Goal: Information Seeking & Learning: Learn about a topic

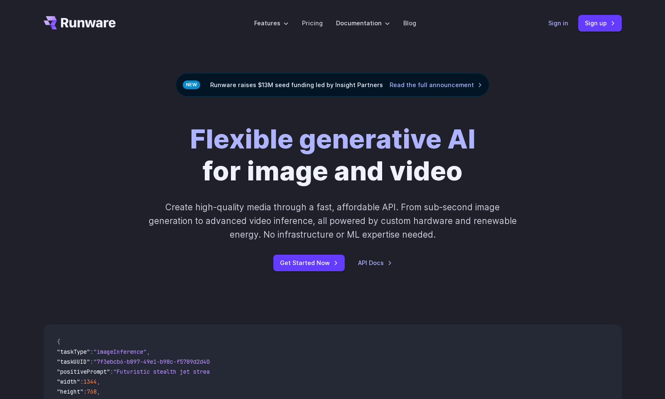
click at [562, 27] on link "Sign in" at bounding box center [558, 23] width 20 height 10
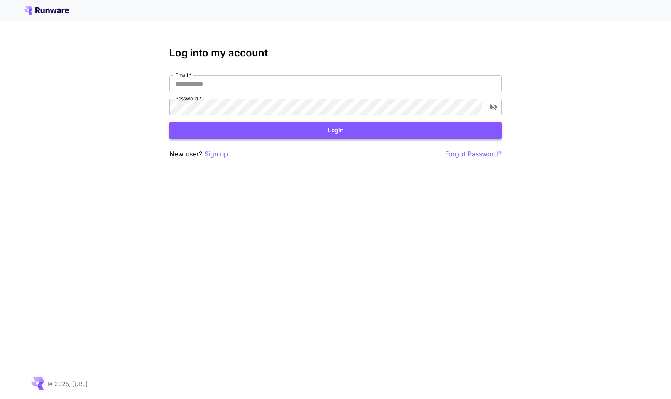
type input "**********"
click at [296, 129] on button "Login" at bounding box center [335, 130] width 332 height 17
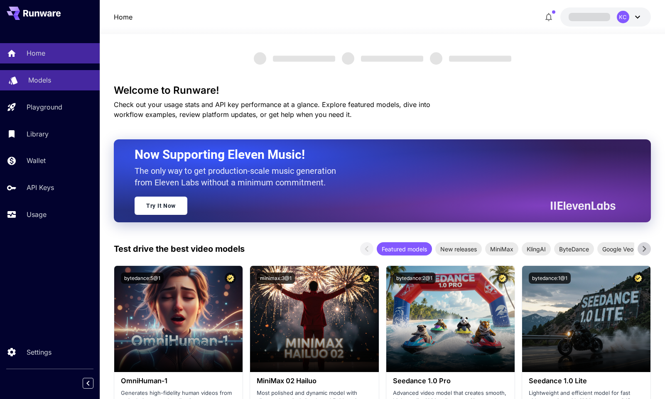
click at [37, 80] on p "Models" at bounding box center [39, 80] width 23 height 10
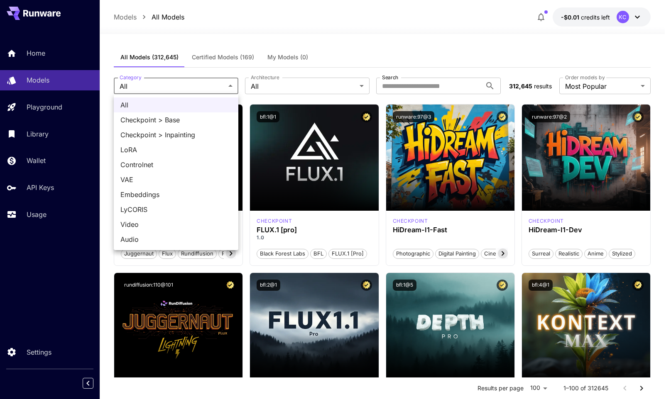
click at [454, 66] on div at bounding box center [335, 199] width 671 height 399
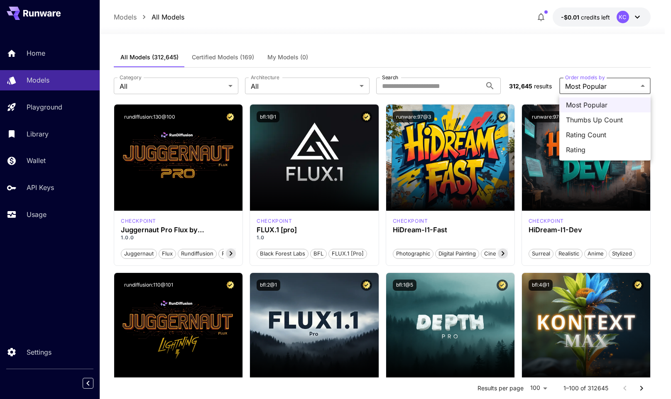
click at [388, 53] on div at bounding box center [335, 199] width 671 height 399
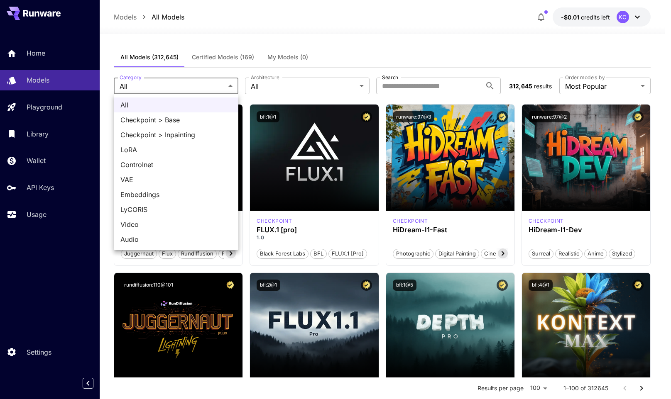
click at [406, 63] on div at bounding box center [335, 199] width 671 height 399
click at [276, 83] on div at bounding box center [335, 199] width 671 height 399
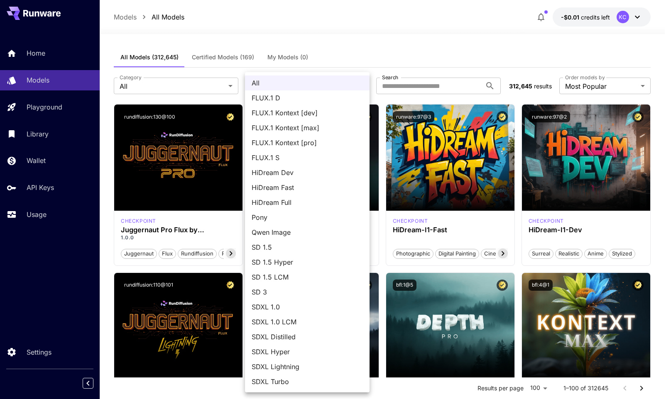
click at [303, 235] on span "Qwen Image" at bounding box center [307, 233] width 111 height 10
type input "**********"
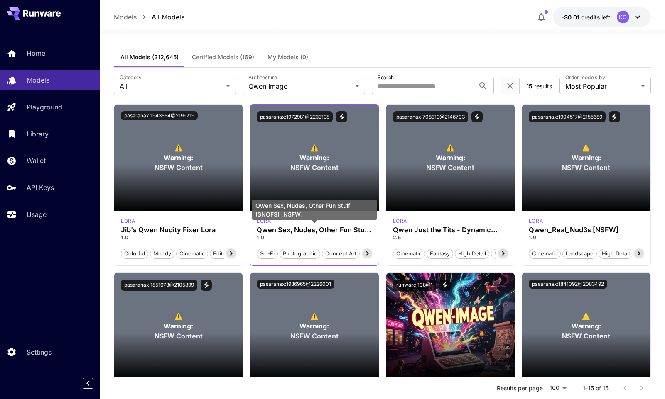
click at [270, 231] on h3 "Qwen Sex, Nudes, Other Fun Stuff (SNOFS) [NSFW]" at bounding box center [314, 230] width 115 height 8
click at [266, 231] on h3 "Qwen Sex, Nudes, Other Fun Stuff (SNOFS) [NSFW]" at bounding box center [314, 230] width 115 height 8
click at [266, 230] on h3 "Qwen Sex, Nudes, Other Fun Stuff (SNOFS) [NSFW]" at bounding box center [314, 230] width 115 height 8
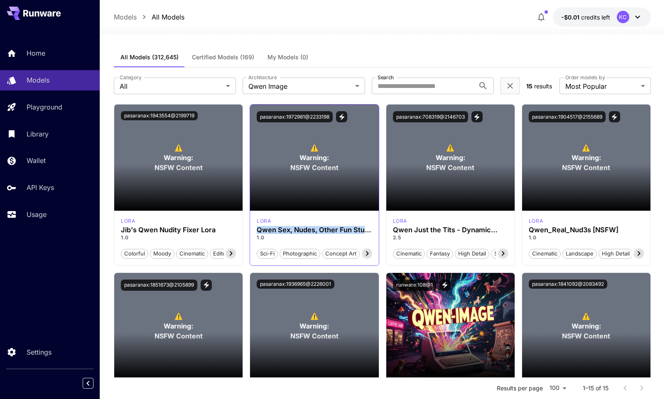
click at [369, 254] on icon at bounding box center [367, 254] width 10 height 10
click at [288, 115] on button "pasaranax:1972981@2233198" at bounding box center [295, 116] width 76 height 11
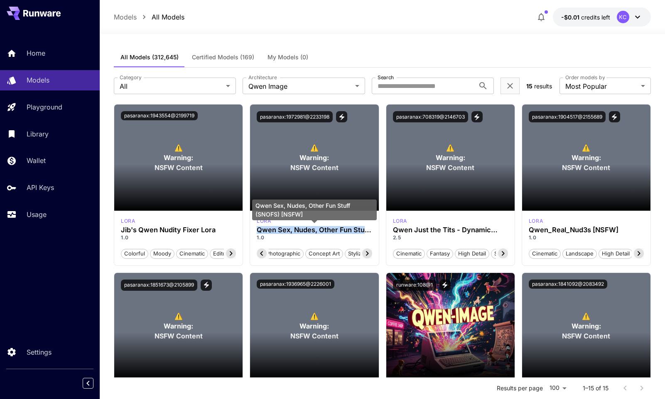
copy h3 "Qwen Sex, Nudes, Other Fun Stuff (SNOFS) [NSFW]"
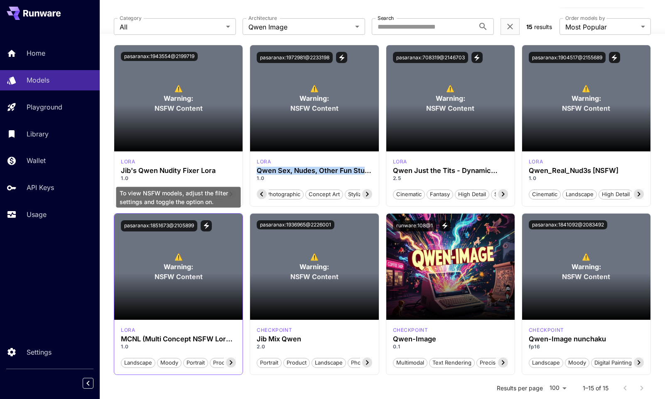
scroll to position [102, 0]
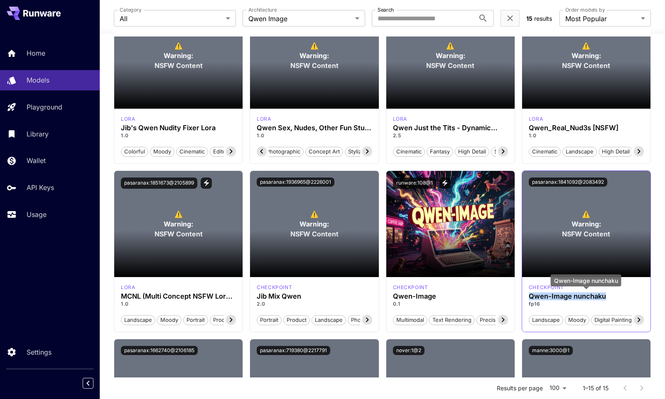
drag, startPoint x: 530, startPoint y: 295, endPoint x: 607, endPoint y: 296, distance: 77.2
click at [607, 296] on h3 "Qwen-Image nunchaku" at bounding box center [586, 297] width 115 height 8
copy h3 "Qwen-Image nunchaku"
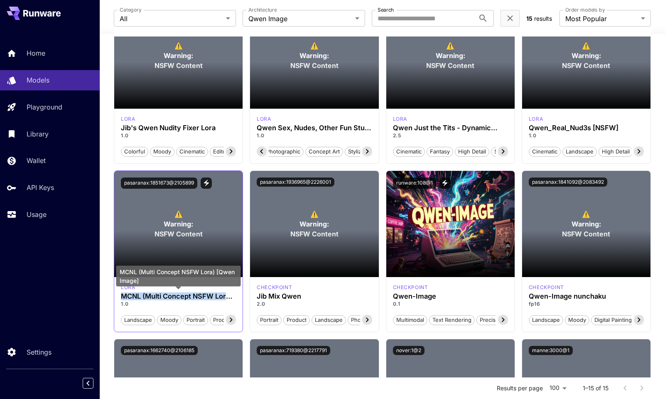
drag, startPoint x: 125, startPoint y: 296, endPoint x: 231, endPoint y: 296, distance: 106.7
click at [231, 296] on div "lora MCNL (Multi Concept NSFW Lora) [Qwen Image] 1.0 Landscape Moody Portrait P…" at bounding box center [178, 304] width 128 height 55
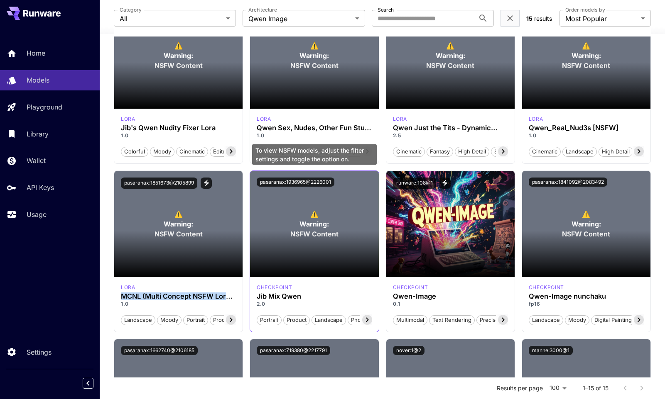
copy h3 "MCNL (Multi Concept NSFW Lora"
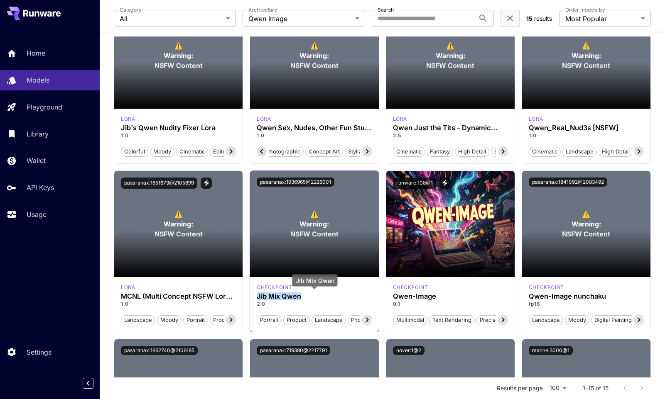
drag, startPoint x: 256, startPoint y: 297, endPoint x: 301, endPoint y: 294, distance: 44.9
click at [301, 294] on h3 "Jib Mix Qwen" at bounding box center [314, 297] width 115 height 8
copy h3 "Jib Mix Qwen"
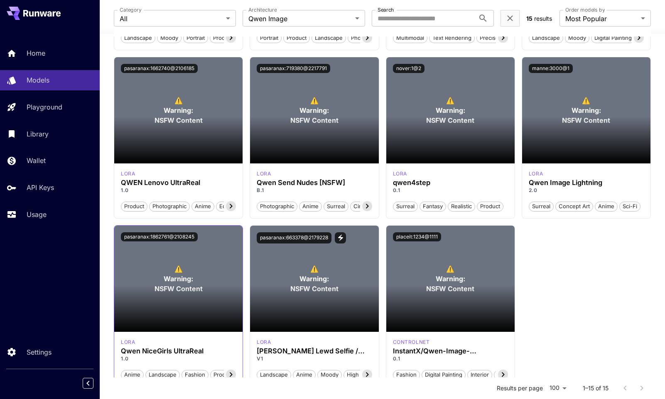
scroll to position [430, 0]
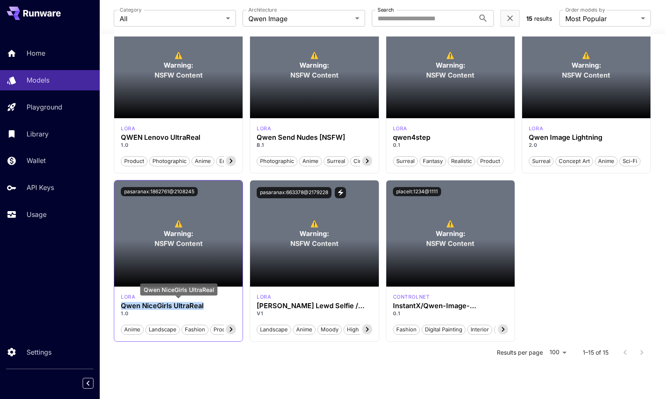
drag, startPoint x: 121, startPoint y: 306, endPoint x: 206, endPoint y: 306, distance: 85.5
click at [206, 306] on h3 "Qwen NiceGirls UltraReal" at bounding box center [178, 306] width 115 height 8
copy h3 "Qwen NiceGirls UltraReal"
click at [232, 328] on icon at bounding box center [231, 330] width 10 height 10
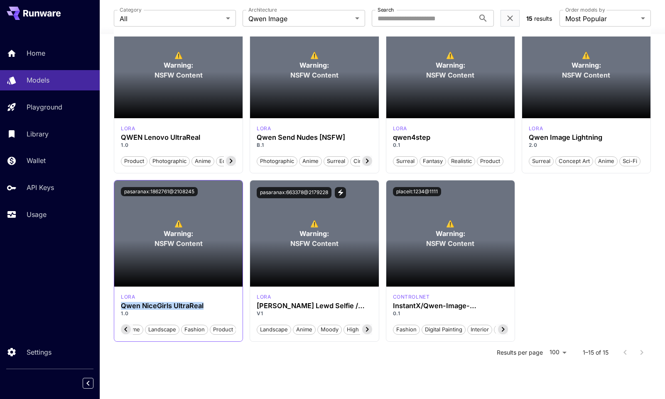
scroll to position [0, 12]
click at [232, 328] on span "Product" at bounding box center [223, 330] width 26 height 8
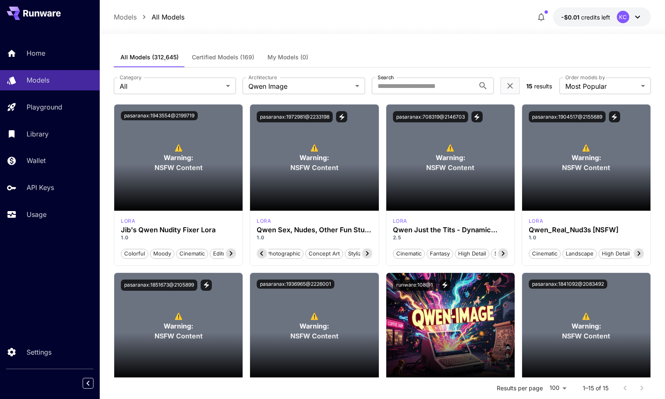
click at [369, 254] on icon at bounding box center [367, 254] width 10 height 10
click at [369, 254] on span "Stylized" at bounding box center [358, 254] width 26 height 8
click at [258, 252] on icon at bounding box center [262, 254] width 10 height 10
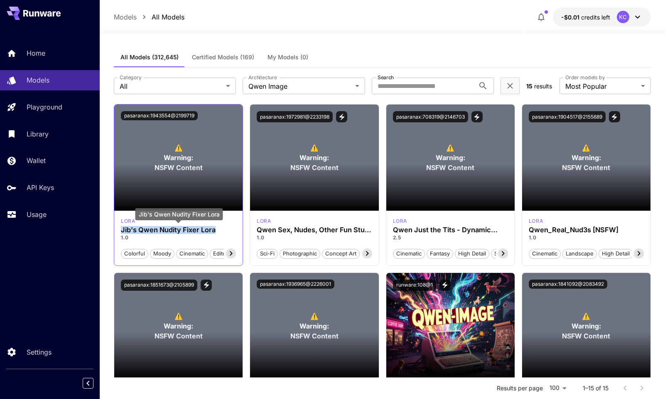
drag, startPoint x: 120, startPoint y: 231, endPoint x: 221, endPoint y: 233, distance: 100.9
click at [221, 233] on div "lora Jib's Qwen Nudity Fixer Lora 1.0 Colorful Moody Cinematic Editorial" at bounding box center [178, 238] width 128 height 55
copy h3 "Jib's Qwen Nudity Fixer Lora"
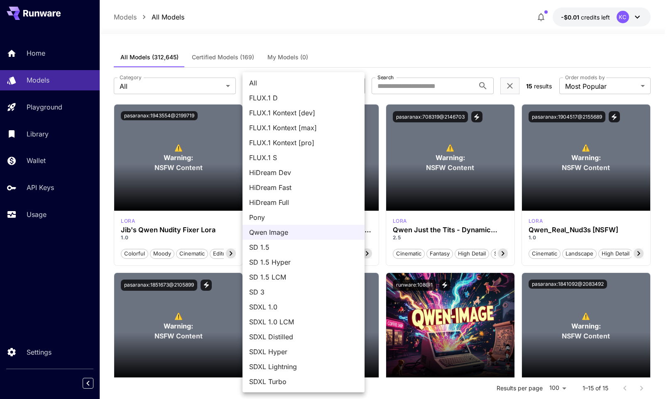
click at [403, 82] on div at bounding box center [335, 199] width 671 height 399
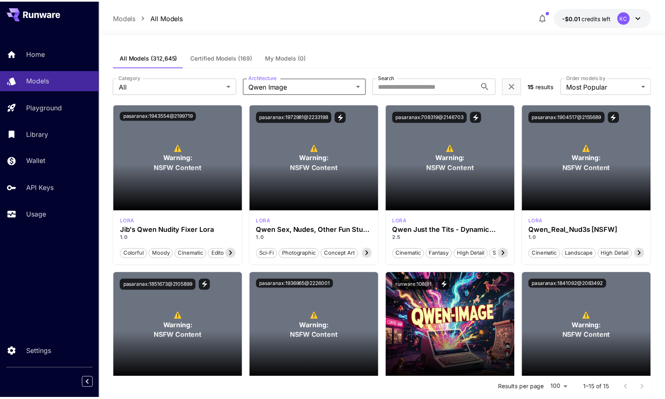
scroll to position [0, 11]
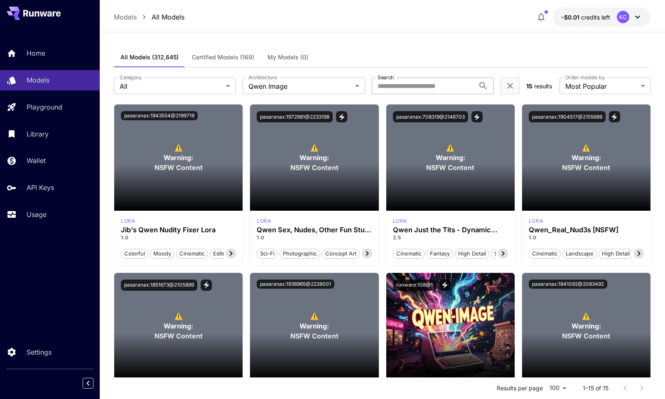
click at [401, 84] on input "Search" at bounding box center [423, 86] width 103 height 17
type input "***"
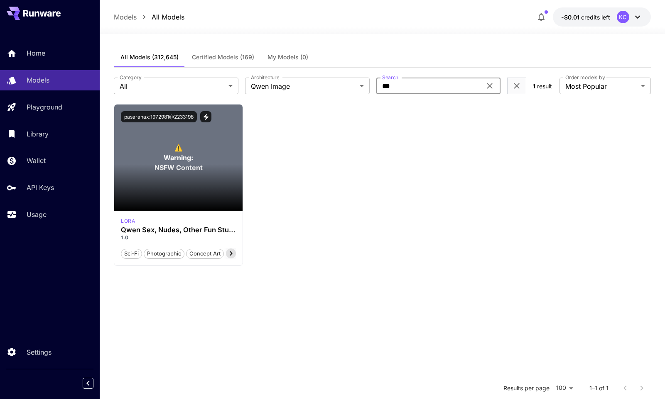
click at [402, 88] on input "***" at bounding box center [428, 86] width 105 height 17
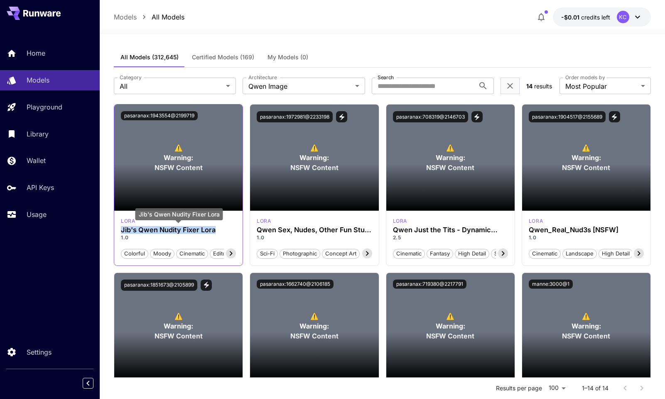
drag, startPoint x: 121, startPoint y: 230, endPoint x: 217, endPoint y: 232, distance: 95.5
click at [217, 232] on h3 "Jib's Qwen Nudity Fixer Lora" at bounding box center [178, 230] width 115 height 8
copy h3 "Jib's Qwen Nudity Fixer Lora"
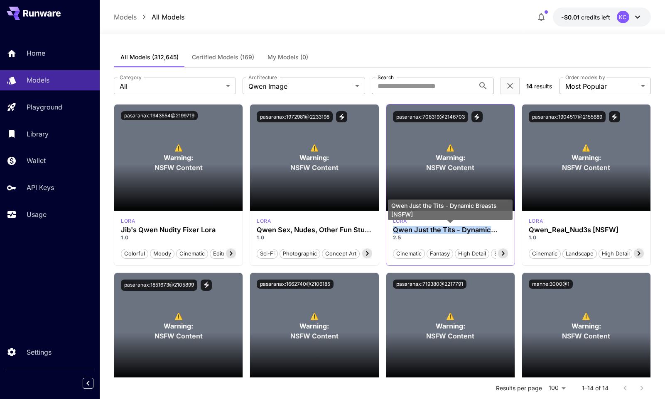
drag, startPoint x: 420, startPoint y: 234, endPoint x: 494, endPoint y: 232, distance: 74.3
click at [494, 232] on div "lora Qwen Just the Tits - Dynamic Breasts [NSFW] 2.5 Cinematic Fantasy High Det…" at bounding box center [450, 238] width 128 height 55
copy h3 "Qwen Just the Tits - Dynamic"
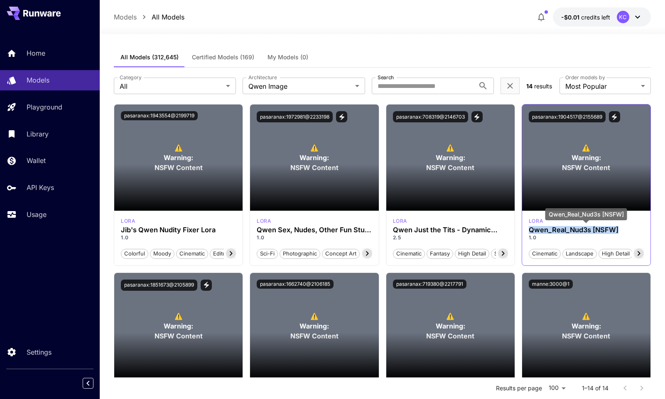
drag, startPoint x: 529, startPoint y: 228, endPoint x: 619, endPoint y: 232, distance: 90.2
click at [619, 232] on h3 "Qwen_Real_Nud3s [NSFW]" at bounding box center [586, 230] width 115 height 8
copy h3 "Qwen_Real_Nud3s [NSFW]"
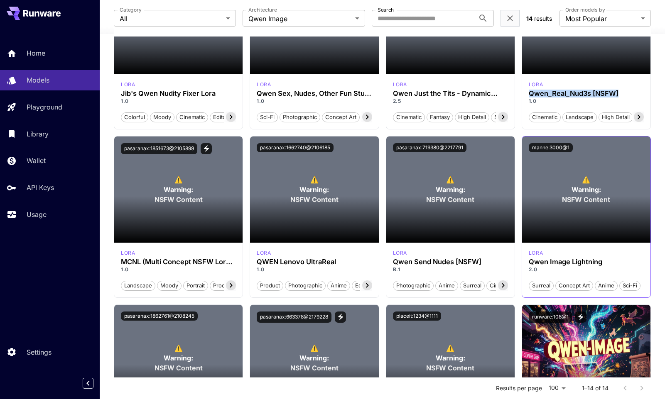
scroll to position [142, 0]
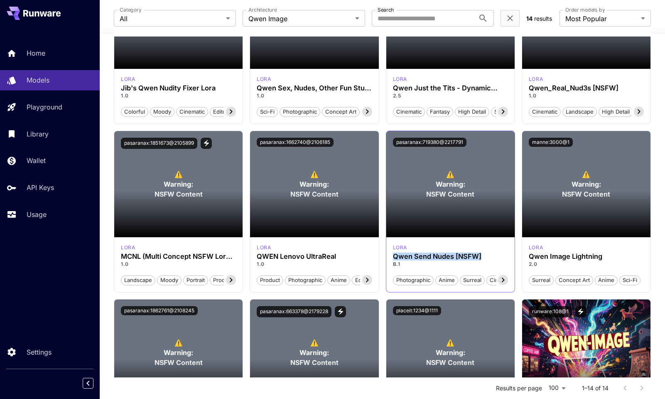
drag, startPoint x: 393, startPoint y: 258, endPoint x: 489, endPoint y: 260, distance: 96.4
click at [489, 260] on div "Qwen Send Nudes [NSFW] B.1" at bounding box center [450, 260] width 115 height 15
copy h3 "Qwen Send Nudes [NSFW]"
drag, startPoint x: 256, startPoint y: 257, endPoint x: 334, endPoint y: 257, distance: 77.6
click at [335, 259] on h3 "QWEN Lenovo UltraReal" at bounding box center [314, 257] width 115 height 8
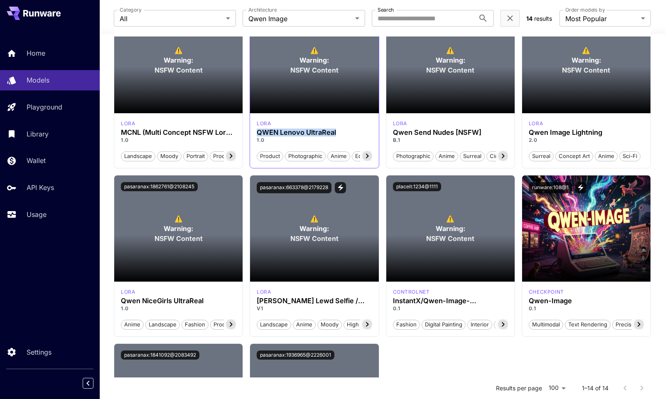
scroll to position [364, 0]
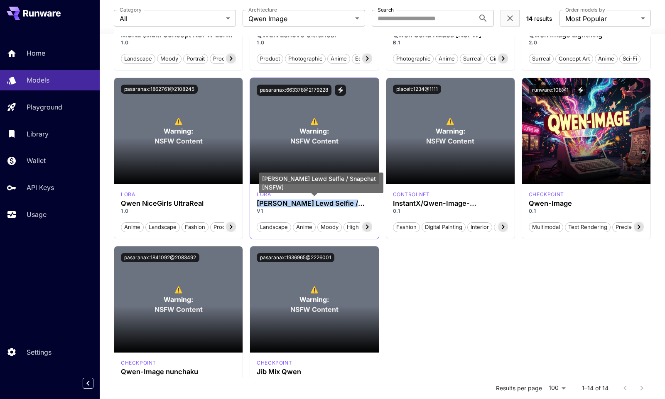
drag, startPoint x: 257, startPoint y: 204, endPoint x: 364, endPoint y: 202, distance: 107.5
click at [364, 202] on h3 "Qwen Lewd Selfie / Snapchat [NSFW]" at bounding box center [314, 204] width 115 height 8
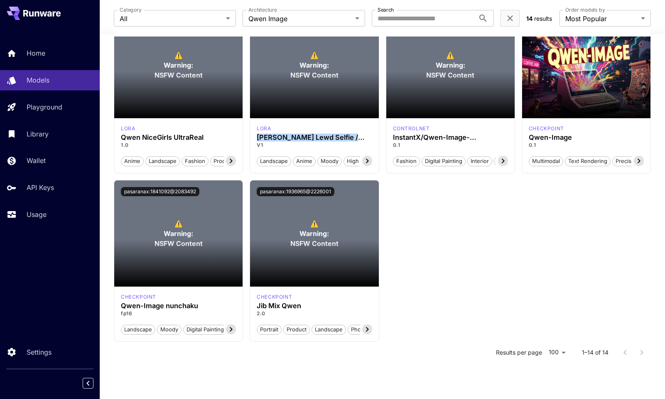
scroll to position [199, 0]
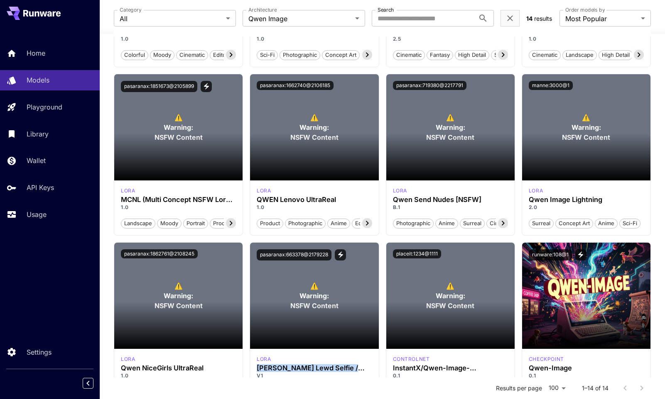
click at [42, 17] on button at bounding box center [34, 13] width 54 height 13
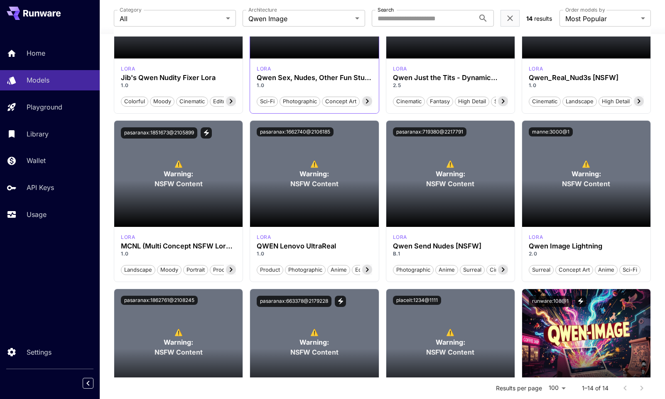
scroll to position [0, 0]
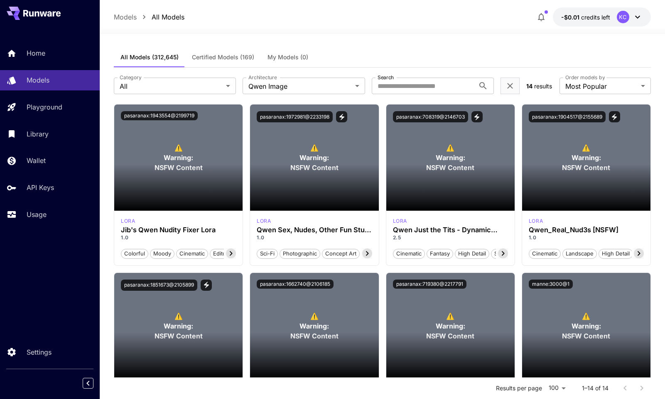
click at [126, 15] on p "Models" at bounding box center [125, 17] width 23 height 10
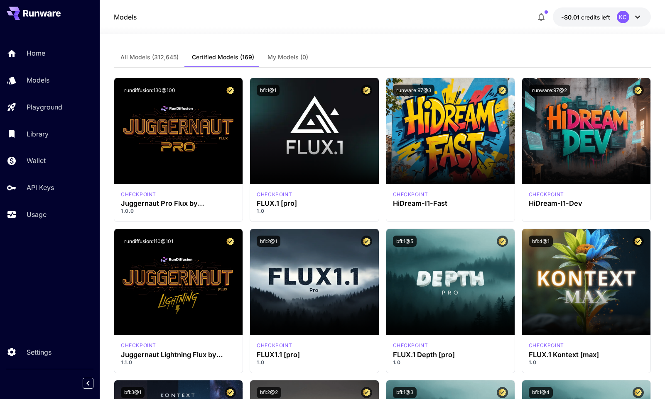
click at [36, 12] on icon at bounding box center [36, 13] width 5 height 5
click at [161, 60] on span "All Models (312,645)" at bounding box center [149, 57] width 58 height 7
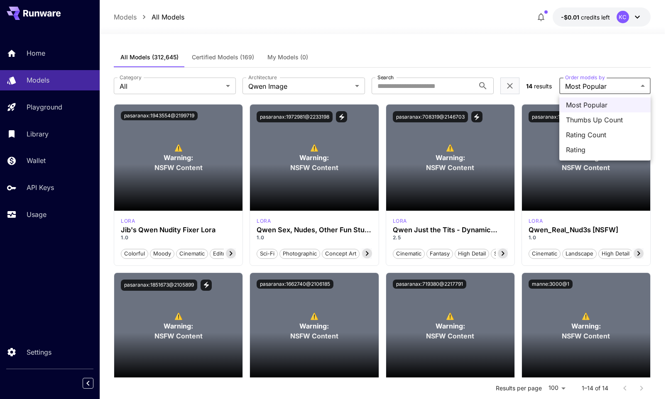
click at [578, 56] on div at bounding box center [335, 199] width 671 height 399
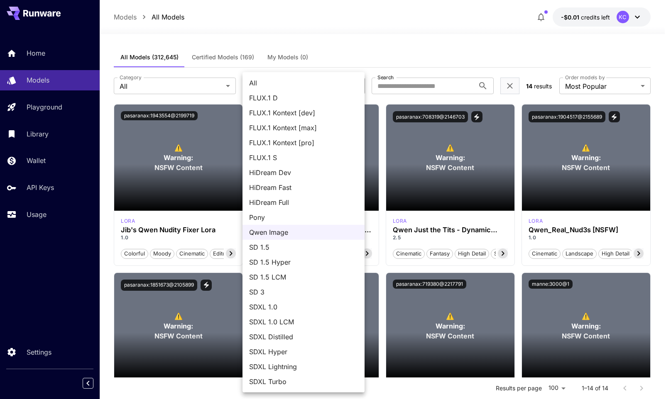
click at [278, 89] on li "All" at bounding box center [303, 83] width 122 height 15
type input "***"
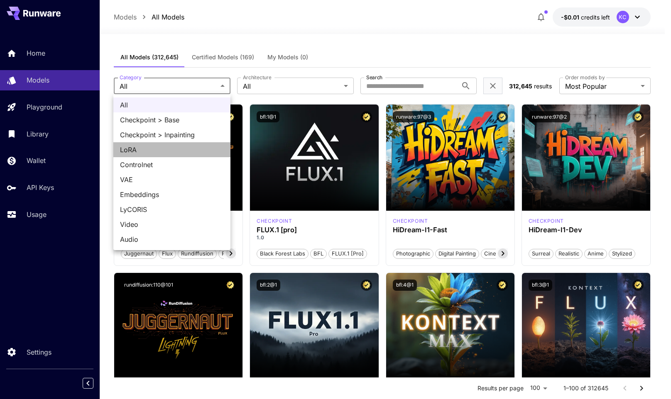
click at [164, 149] on span "LoRA" at bounding box center [172, 150] width 104 height 10
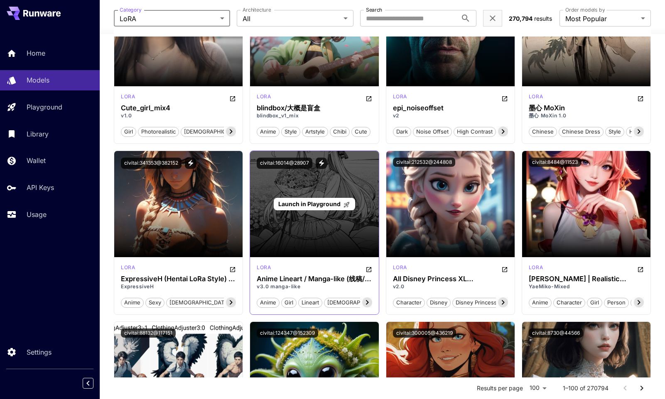
scroll to position [306, 0]
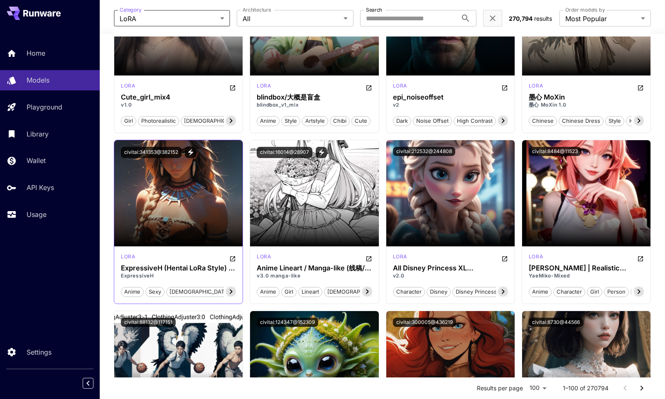
click at [236, 293] on icon at bounding box center [231, 292] width 10 height 10
click at [125, 291] on icon at bounding box center [125, 291] width 3 height 5
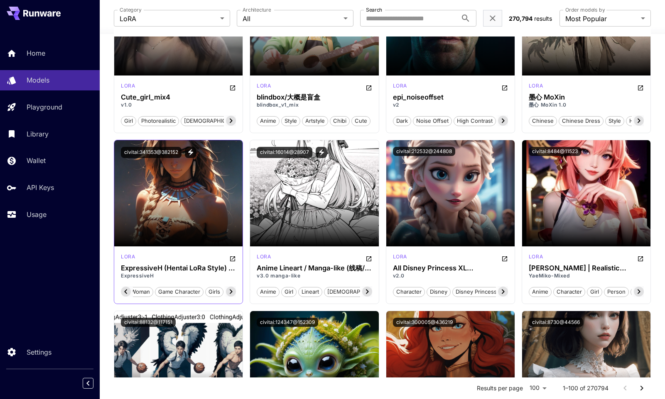
click at [125, 291] on icon at bounding box center [125, 291] width 3 height 5
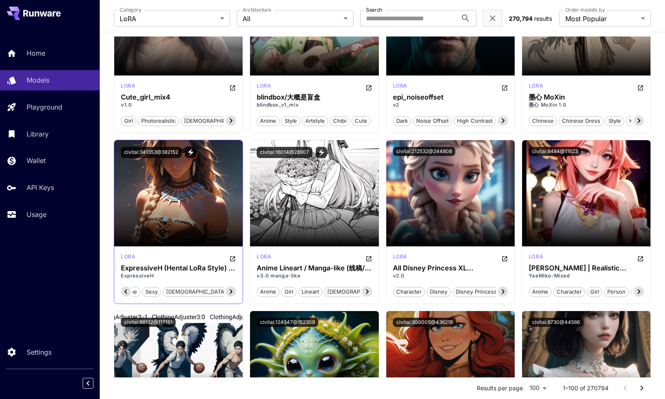
scroll to position [0, 0]
click at [187, 151] on icon "View trigger words" at bounding box center [190, 152] width 7 height 7
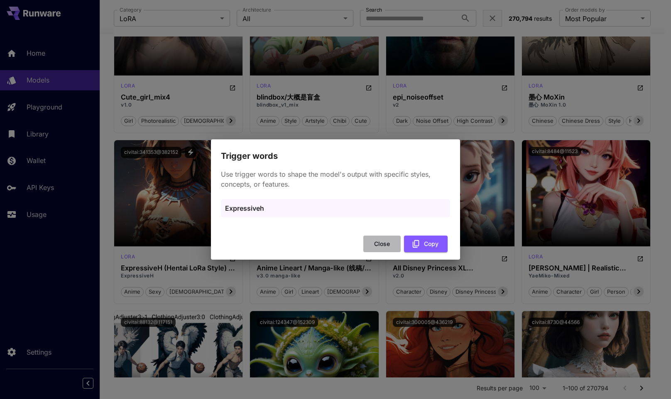
click at [381, 243] on button "Close" at bounding box center [381, 244] width 37 height 17
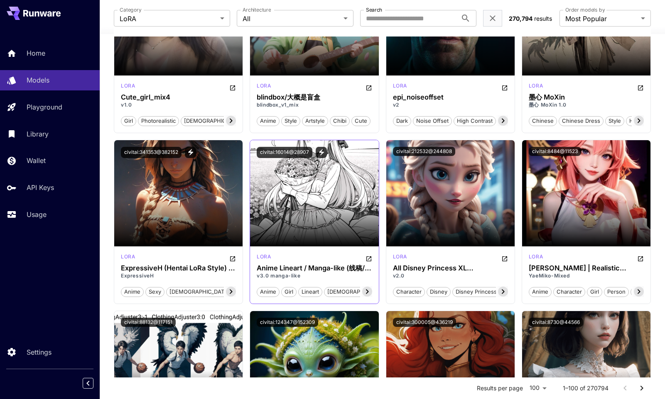
click at [319, 154] on icon "View trigger words" at bounding box center [321, 152] width 7 height 7
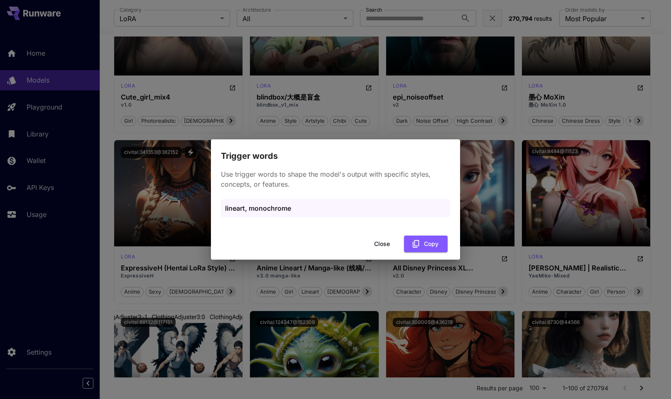
click at [381, 244] on button "Close" at bounding box center [381, 244] width 37 height 17
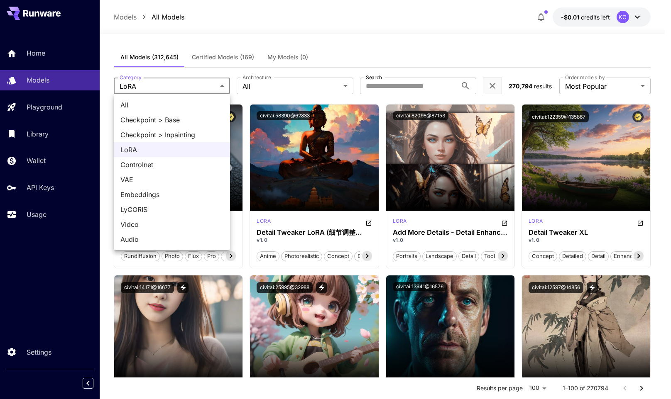
click at [299, 81] on div at bounding box center [335, 199] width 671 height 399
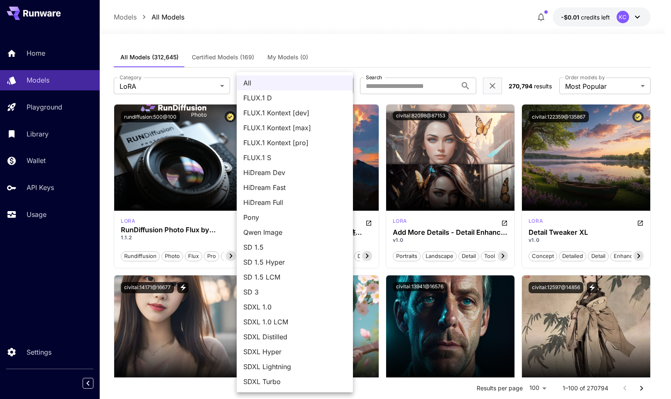
click at [398, 85] on div at bounding box center [335, 199] width 671 height 399
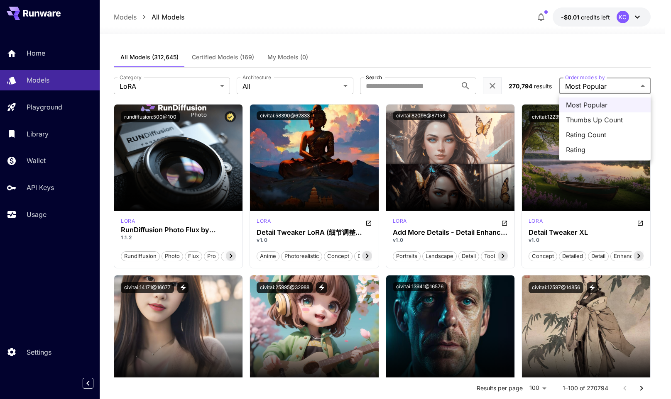
click at [483, 56] on div at bounding box center [335, 199] width 671 height 399
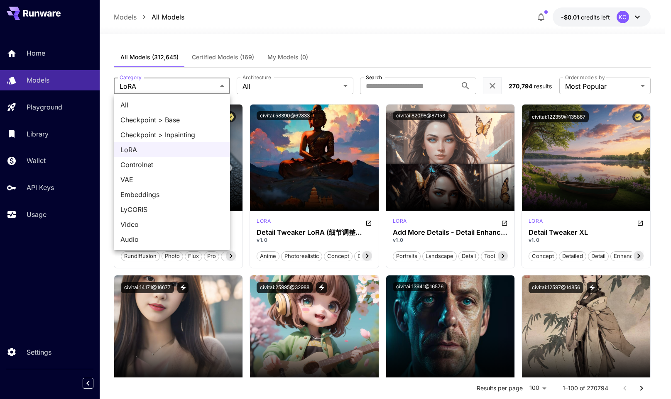
click at [193, 117] on span "Checkpoint > Base" at bounding box center [171, 120] width 103 height 10
type input "**********"
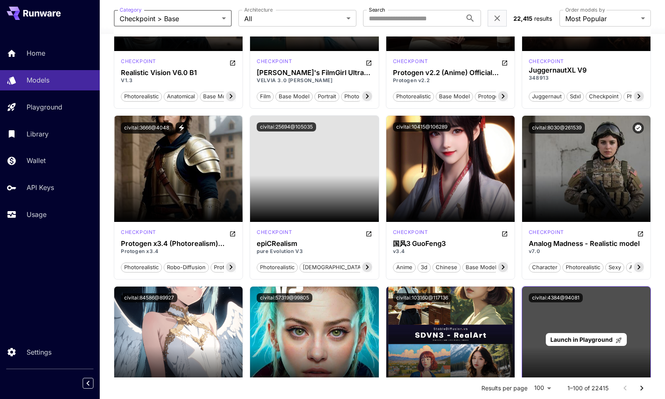
scroll to position [4013, 0]
